Goal: Transaction & Acquisition: Purchase product/service

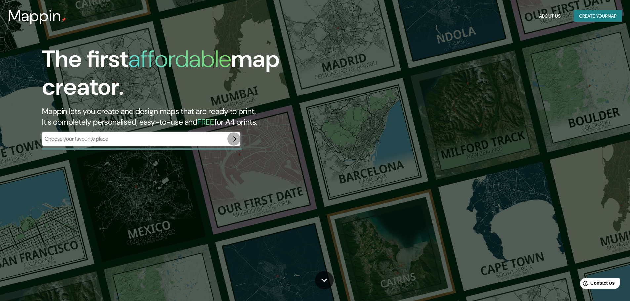
click at [235, 139] on icon "button" at bounding box center [233, 139] width 5 height 5
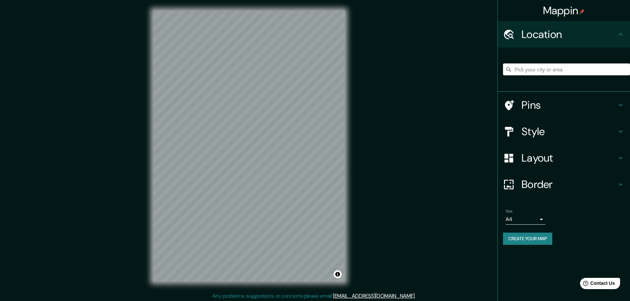
click at [535, 69] on input "Pick your city or area" at bounding box center [566, 70] width 127 height 12
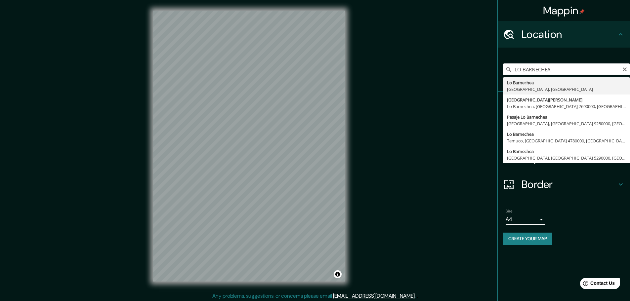
type input "Lo Barnechea, [GEOGRAPHIC_DATA], [GEOGRAPHIC_DATA]"
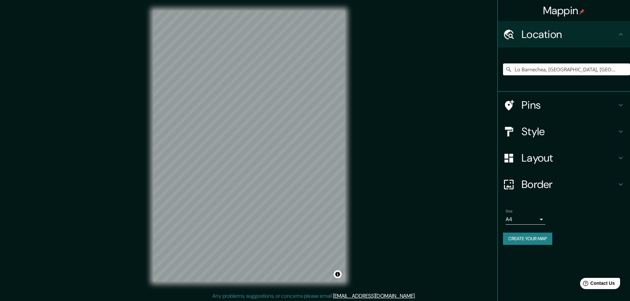
click at [548, 129] on h4 "Style" at bounding box center [569, 131] width 95 height 13
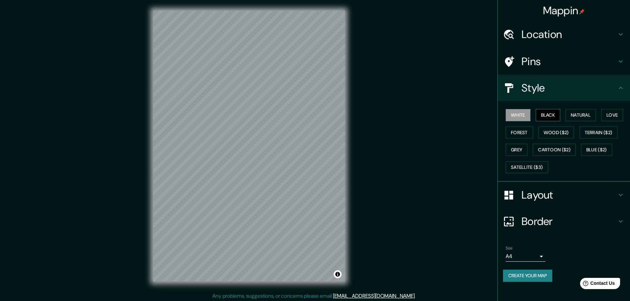
click at [549, 116] on button "Black" at bounding box center [548, 115] width 25 height 12
click at [579, 113] on button "Natural" at bounding box center [581, 115] width 30 height 12
click at [519, 132] on button "Forest" at bounding box center [519, 133] width 27 height 12
click at [520, 148] on button "Grey" at bounding box center [517, 150] width 22 height 12
click at [592, 147] on button "Blue ($2)" at bounding box center [596, 150] width 31 height 12
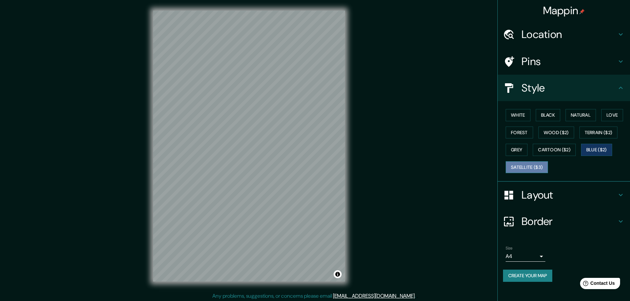
click at [527, 164] on button "Satellite ($3)" at bounding box center [527, 167] width 42 height 12
click at [611, 113] on button "Love" at bounding box center [613, 115] width 22 height 12
click at [525, 113] on button "White" at bounding box center [518, 115] width 25 height 12
click at [540, 40] on h4 "Location" at bounding box center [569, 34] width 95 height 13
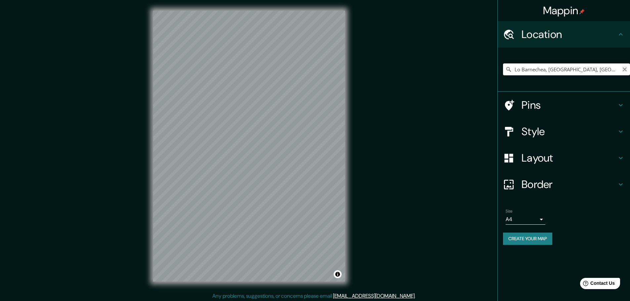
click at [626, 69] on icon "Clear" at bounding box center [624, 69] width 5 height 5
type input "[GEOGRAPHIC_DATA], [GEOGRAPHIC_DATA], [GEOGRAPHIC_DATA]"
